Goal: Task Accomplishment & Management: Manage account settings

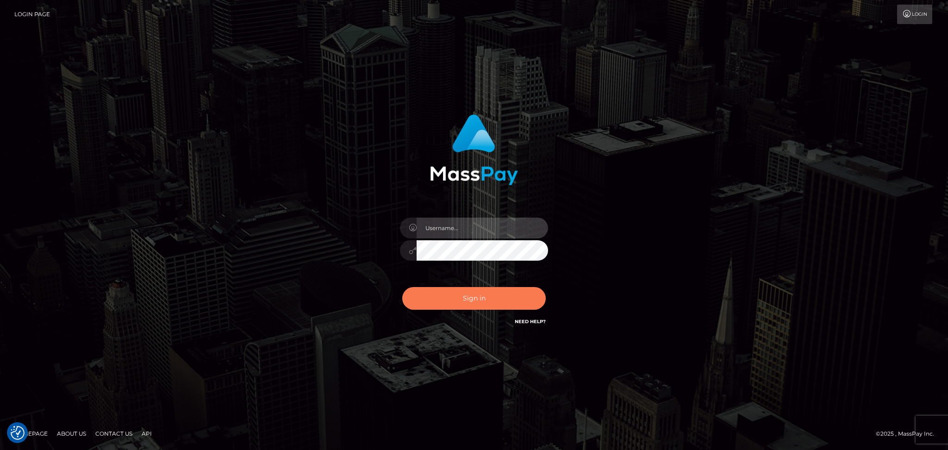
type input "[PERSON_NAME].megabonanza"
click at [461, 257] on button "Sign in" at bounding box center [473, 298] width 143 height 23
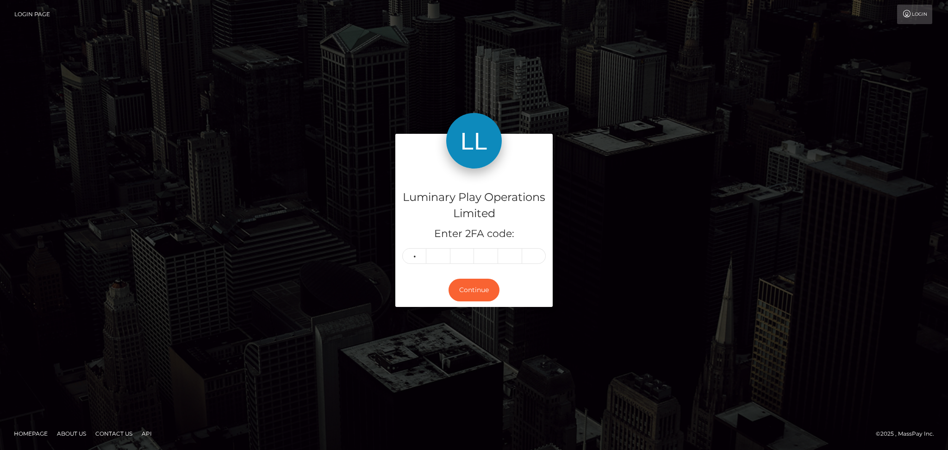
type input "5"
type input "7"
type input "9"
type input "2"
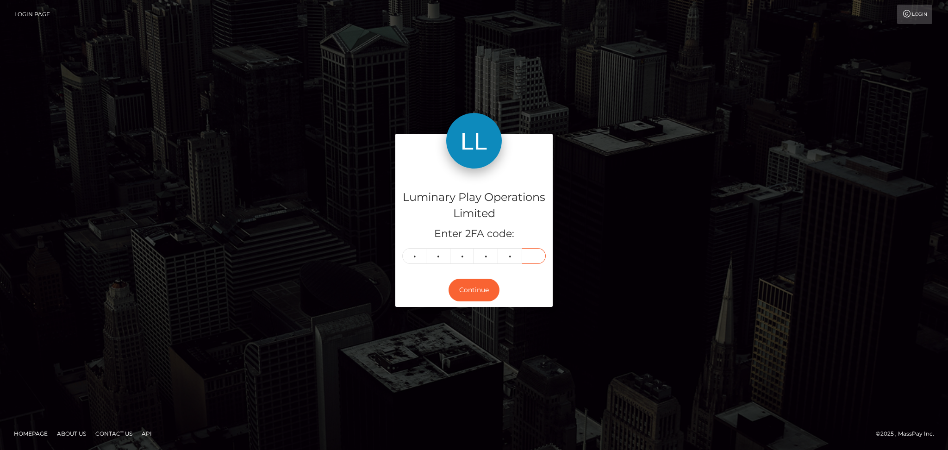
type input "7"
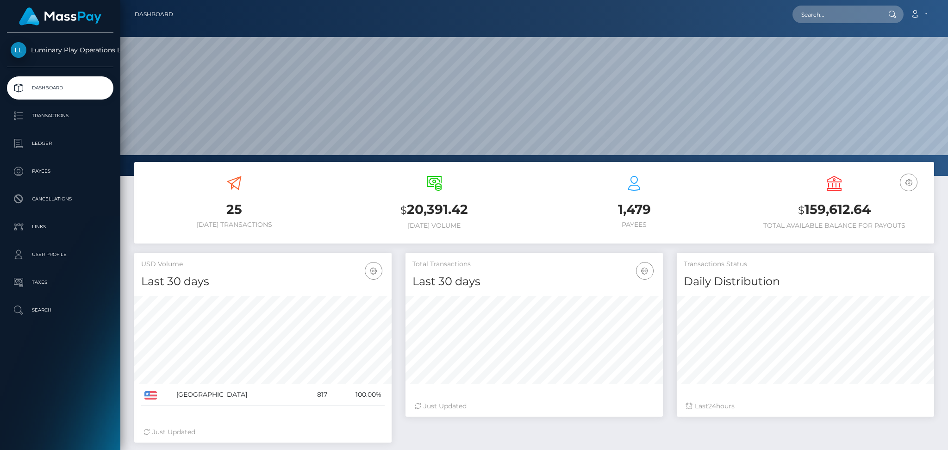
scroll to position [163, 257]
